Goal: Task Accomplishment & Management: Complete application form

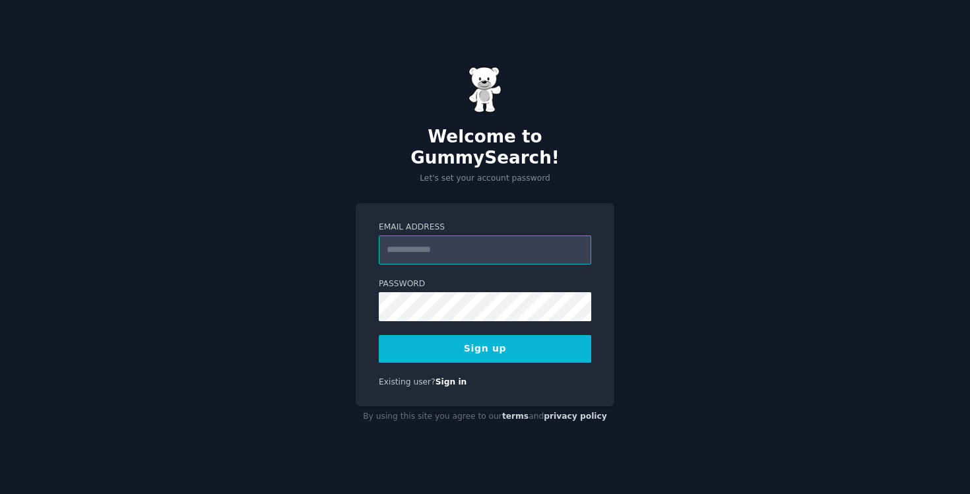
paste input "**********"
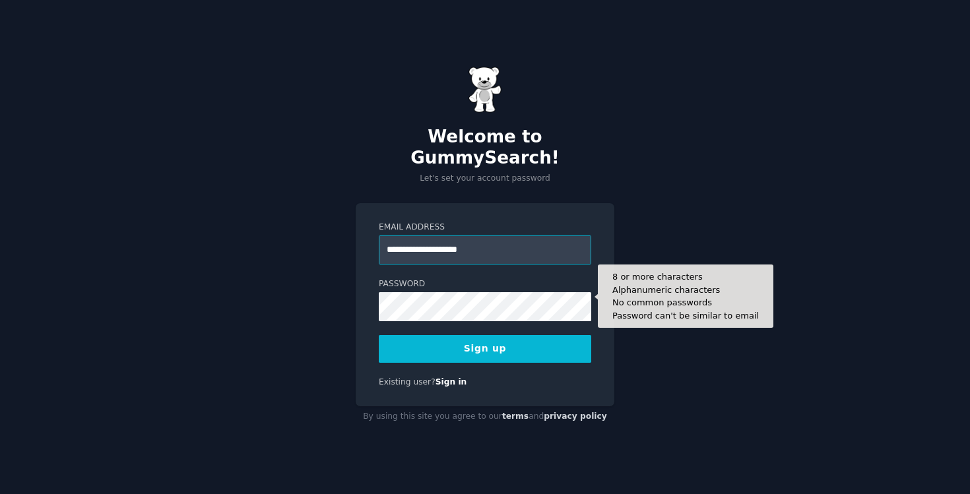
type input "**********"
click at [379, 335] on button "Sign up" at bounding box center [485, 349] width 213 height 28
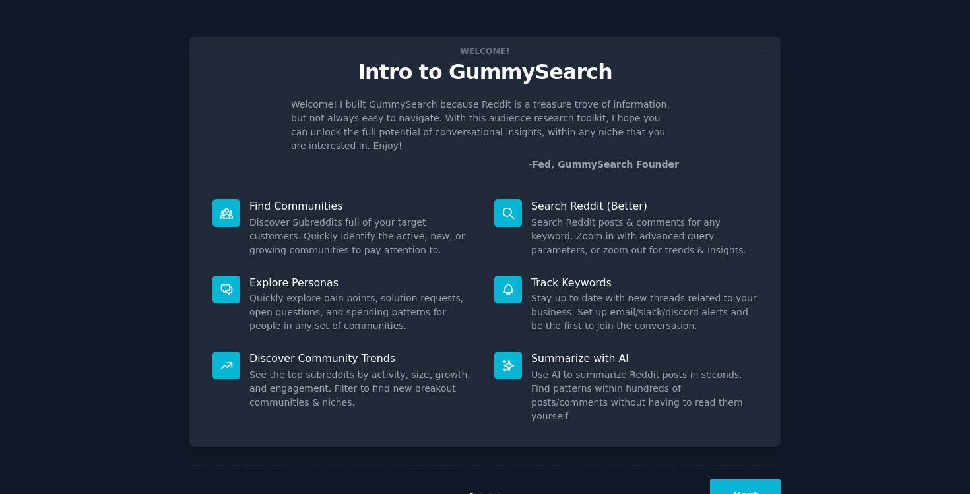
click at [754, 480] on button "Next" at bounding box center [745, 496] width 71 height 32
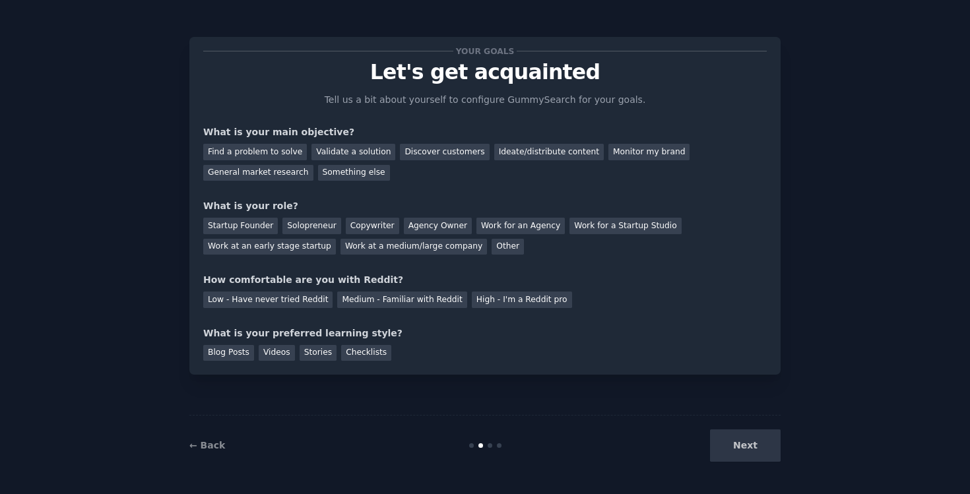
click at [754, 461] on div "Next" at bounding box center [681, 446] width 197 height 32
click at [749, 451] on div "Next" at bounding box center [681, 446] width 197 height 32
click at [730, 438] on div "Next" at bounding box center [681, 446] width 197 height 32
click at [542, 146] on div "Ideate/distribute content" at bounding box center [549, 152] width 110 height 17
click at [622, 155] on div "Monitor my brand" at bounding box center [649, 152] width 81 height 17
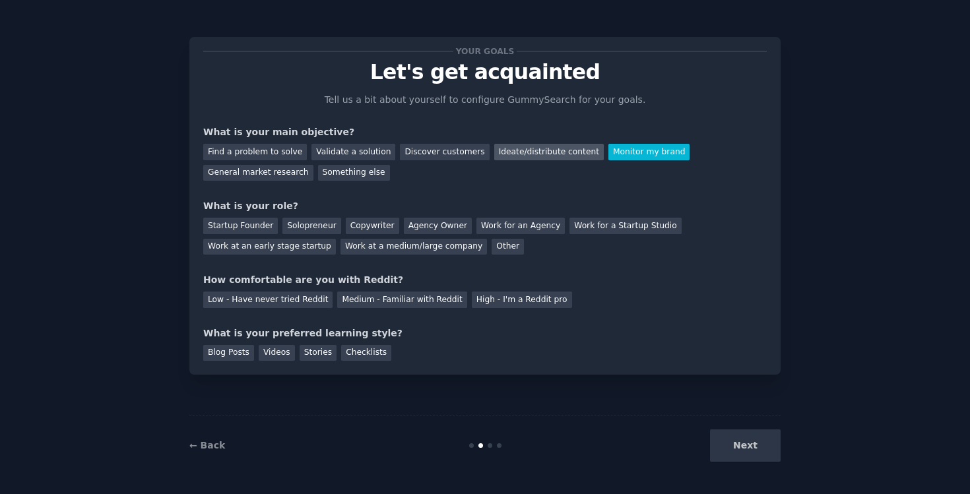
click at [558, 150] on div "Ideate/distribute content" at bounding box center [549, 152] width 110 height 17
click at [492, 249] on div "Other" at bounding box center [508, 247] width 32 height 17
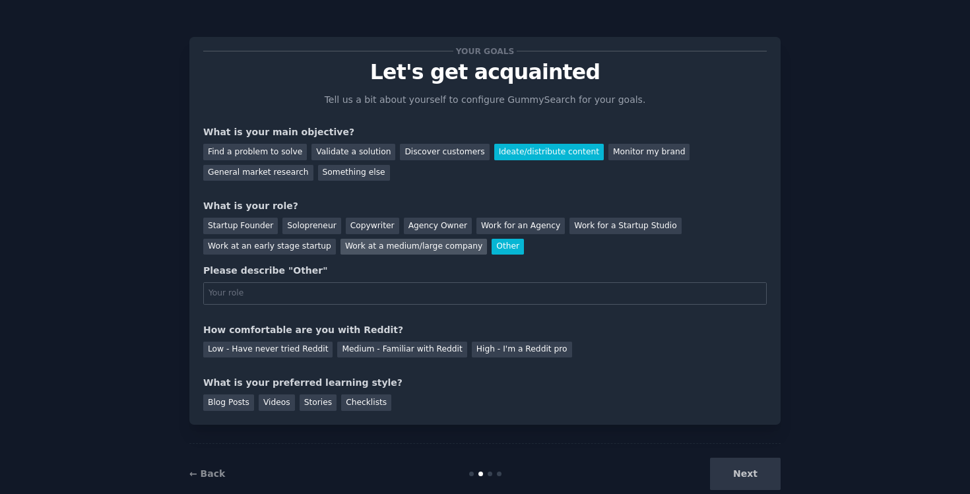
click at [371, 249] on div "Work at a medium/large company" at bounding box center [414, 247] width 147 height 17
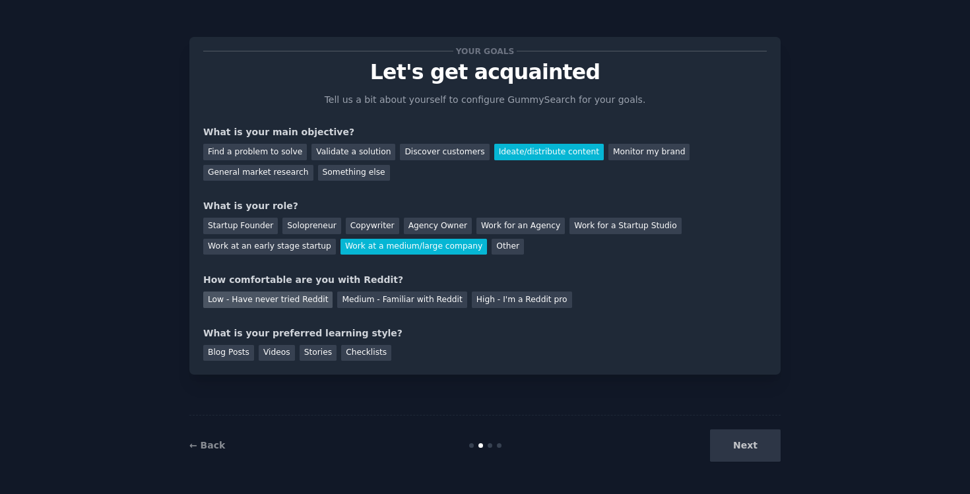
click at [299, 302] on div "Low - Have never tried Reddit" at bounding box center [267, 300] width 129 height 17
click at [364, 355] on div "Checklists" at bounding box center [366, 353] width 50 height 17
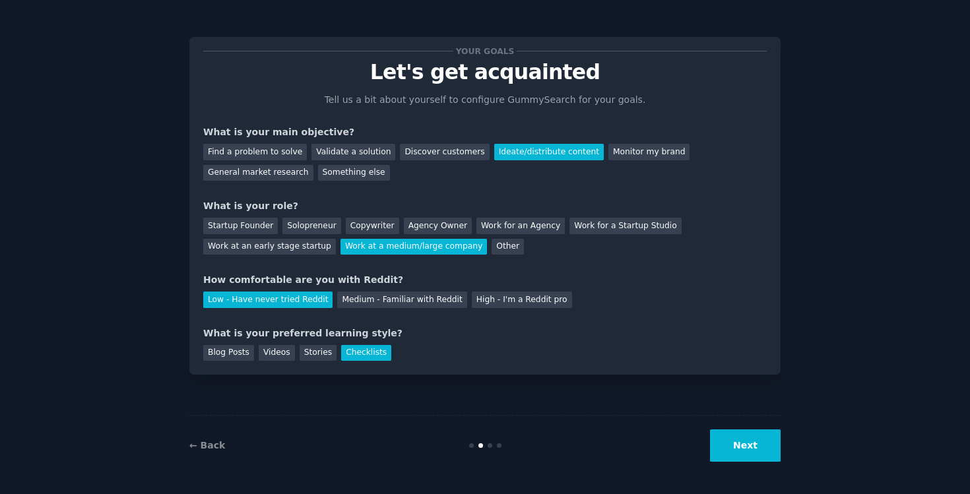
click at [730, 440] on button "Next" at bounding box center [745, 446] width 71 height 32
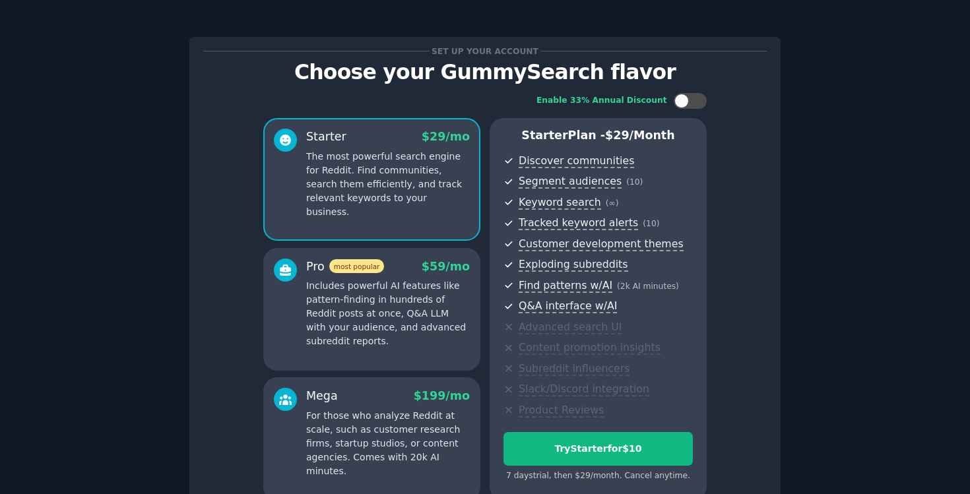
scroll to position [131, 0]
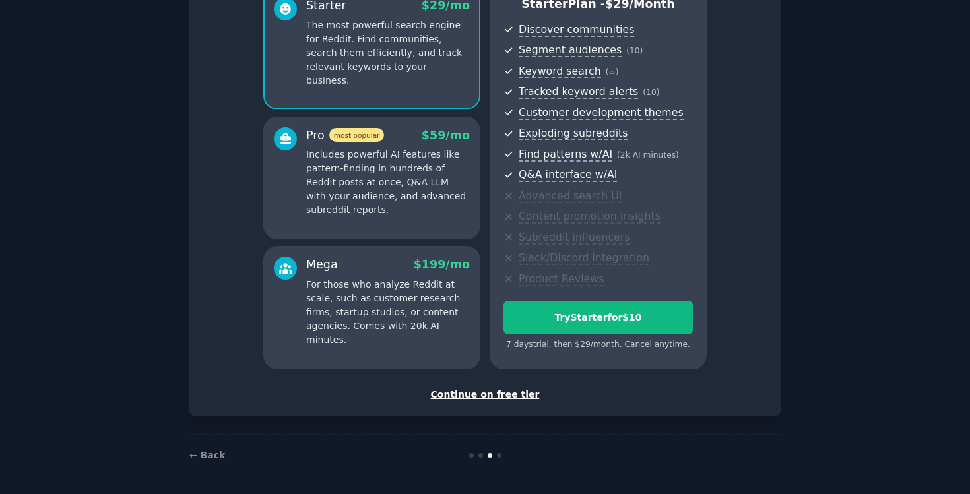
click at [492, 383] on div "Set up your account Choose your GummySearch flavor Enable 33% Annual Discount S…" at bounding box center [485, 160] width 564 height 482
click at [492, 396] on div "Continue on free tier" at bounding box center [485, 395] width 564 height 14
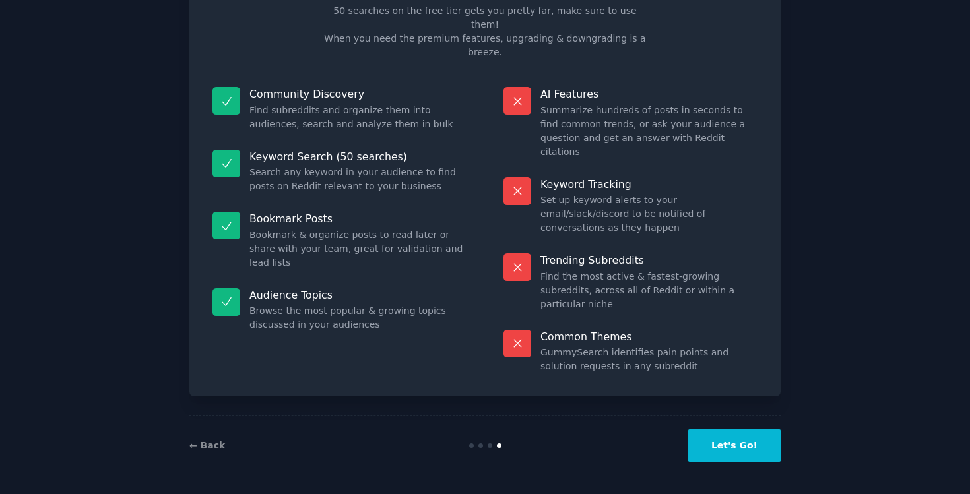
scroll to position [20, 0]
